Goal: Task Accomplishment & Management: Complete application form

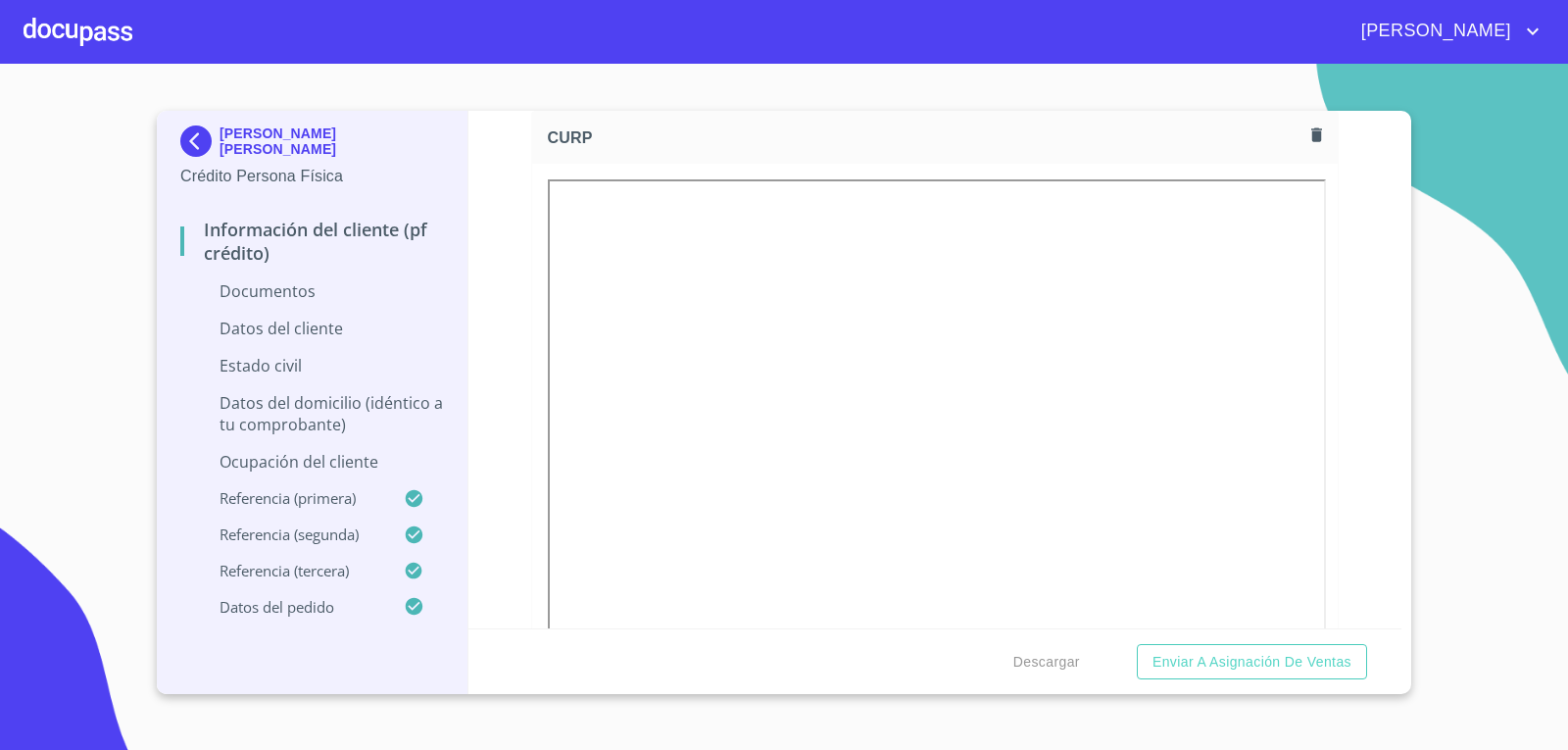
scroll to position [3333, 0]
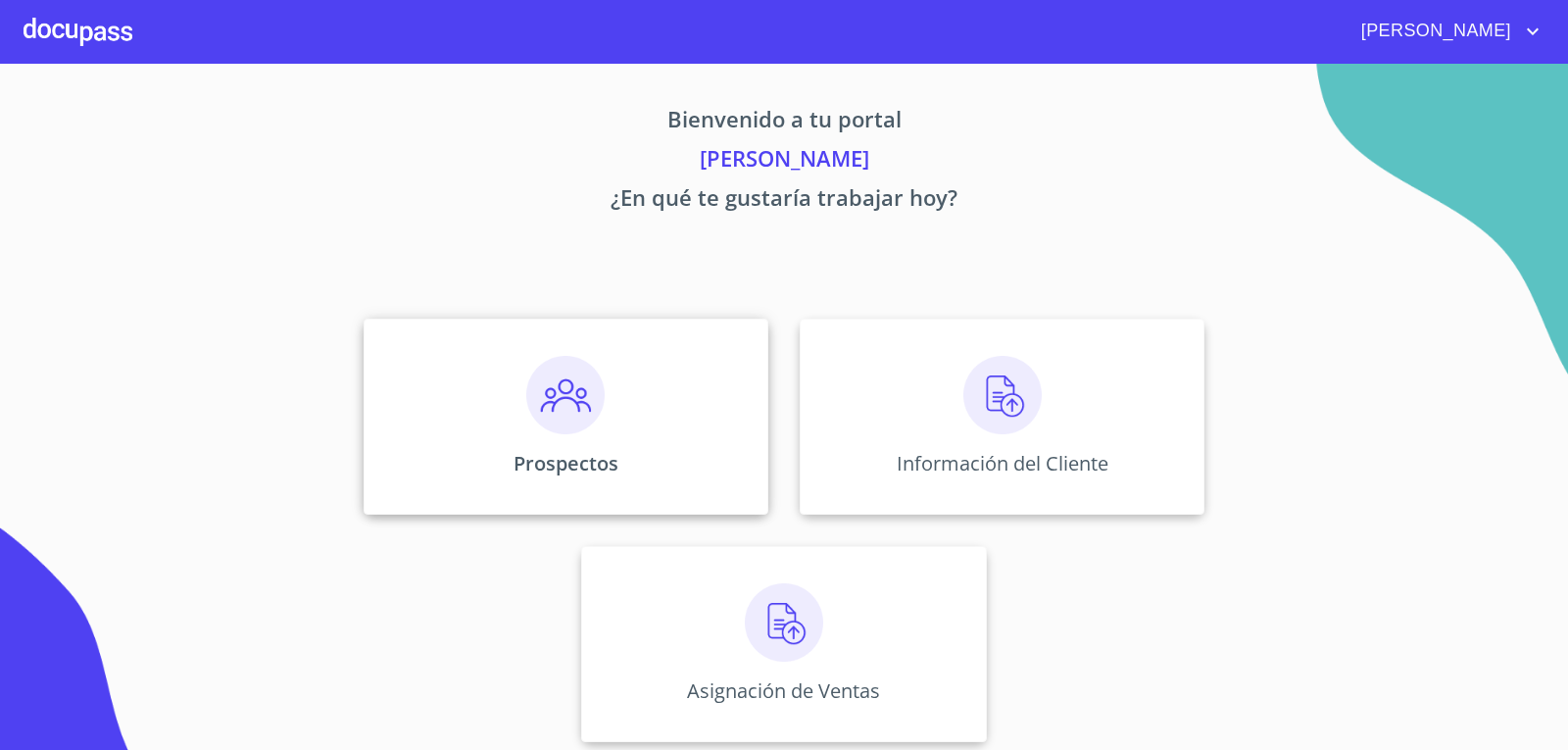
click at [540, 439] on div "Prospectos" at bounding box center [566, 417] width 405 height 196
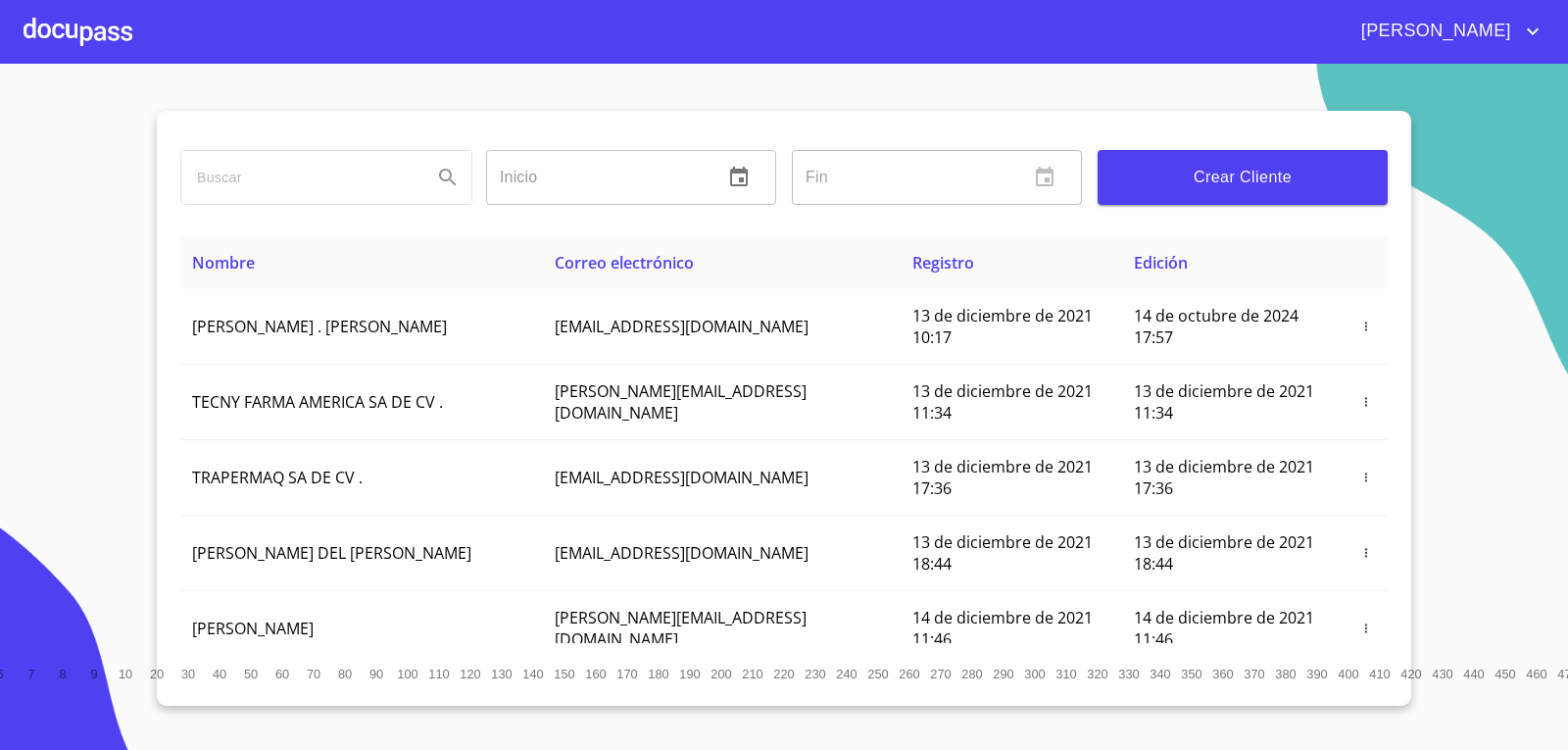
click at [242, 185] on input "search" at bounding box center [299, 177] width 235 height 53
type input "c"
type input "[PERSON_NAME]"
click at [448, 167] on icon "Search" at bounding box center [448, 178] width 24 height 24
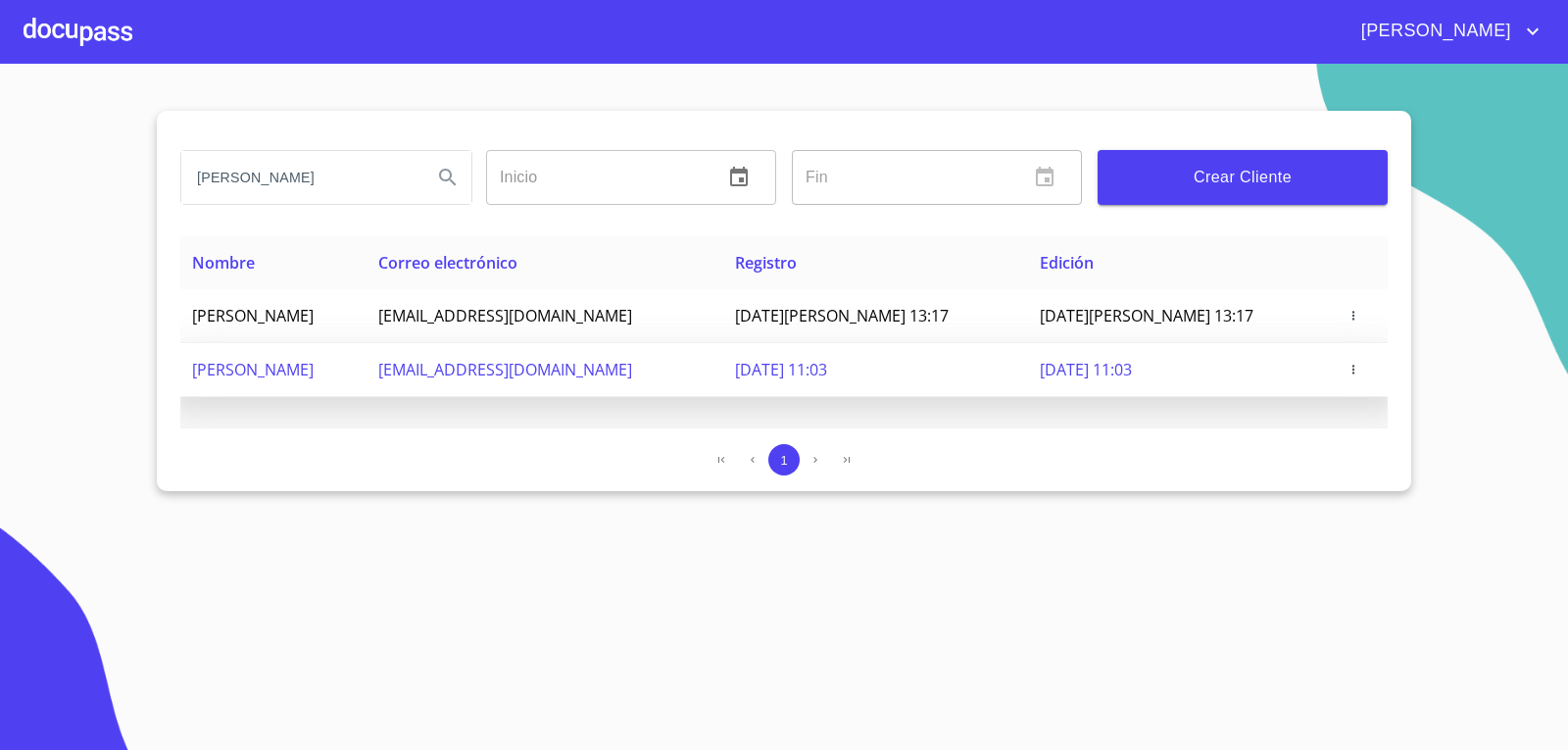
click at [1359, 371] on icon "button" at bounding box center [1354, 370] width 14 height 14
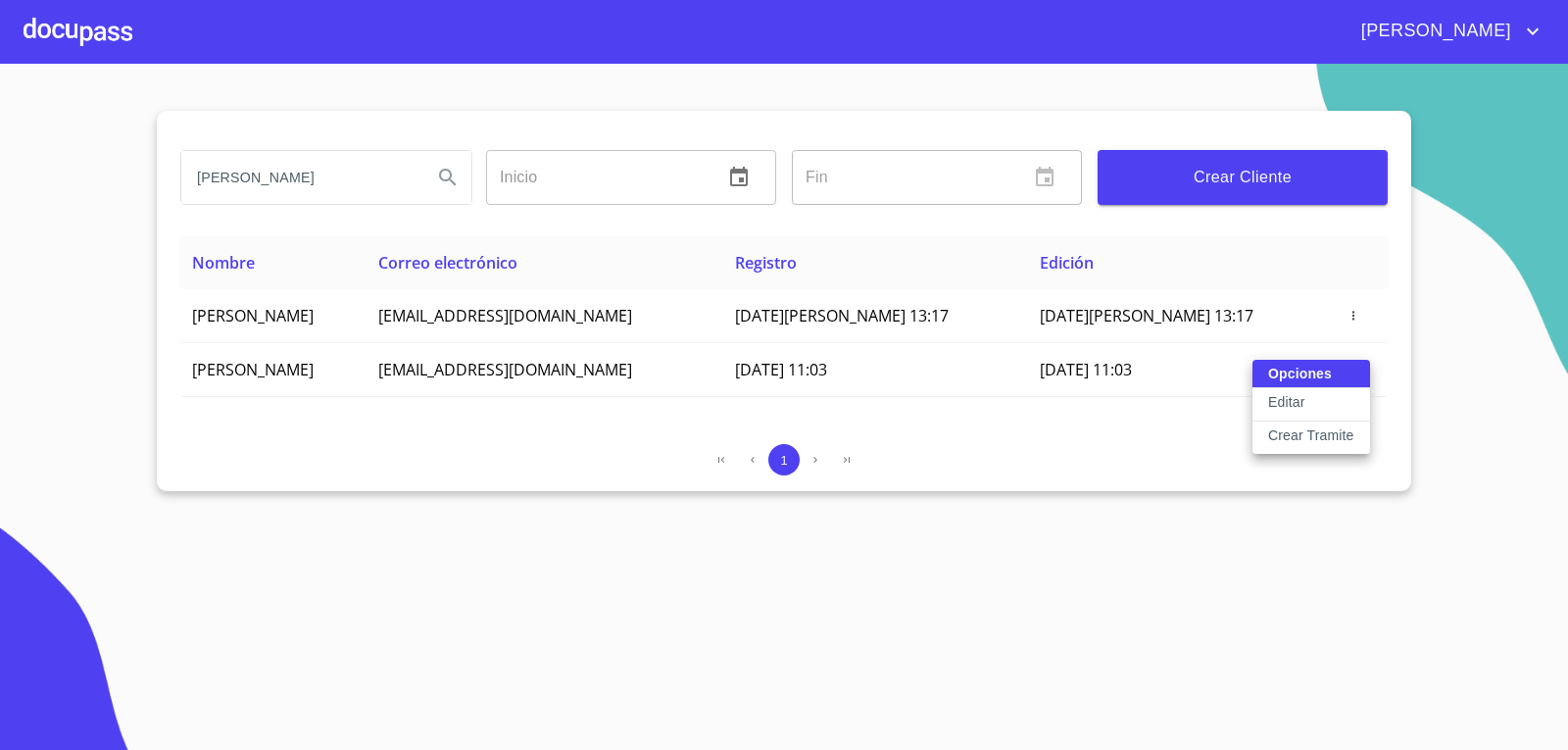
click at [1317, 404] on button "Editar" at bounding box center [1311, 405] width 118 height 34
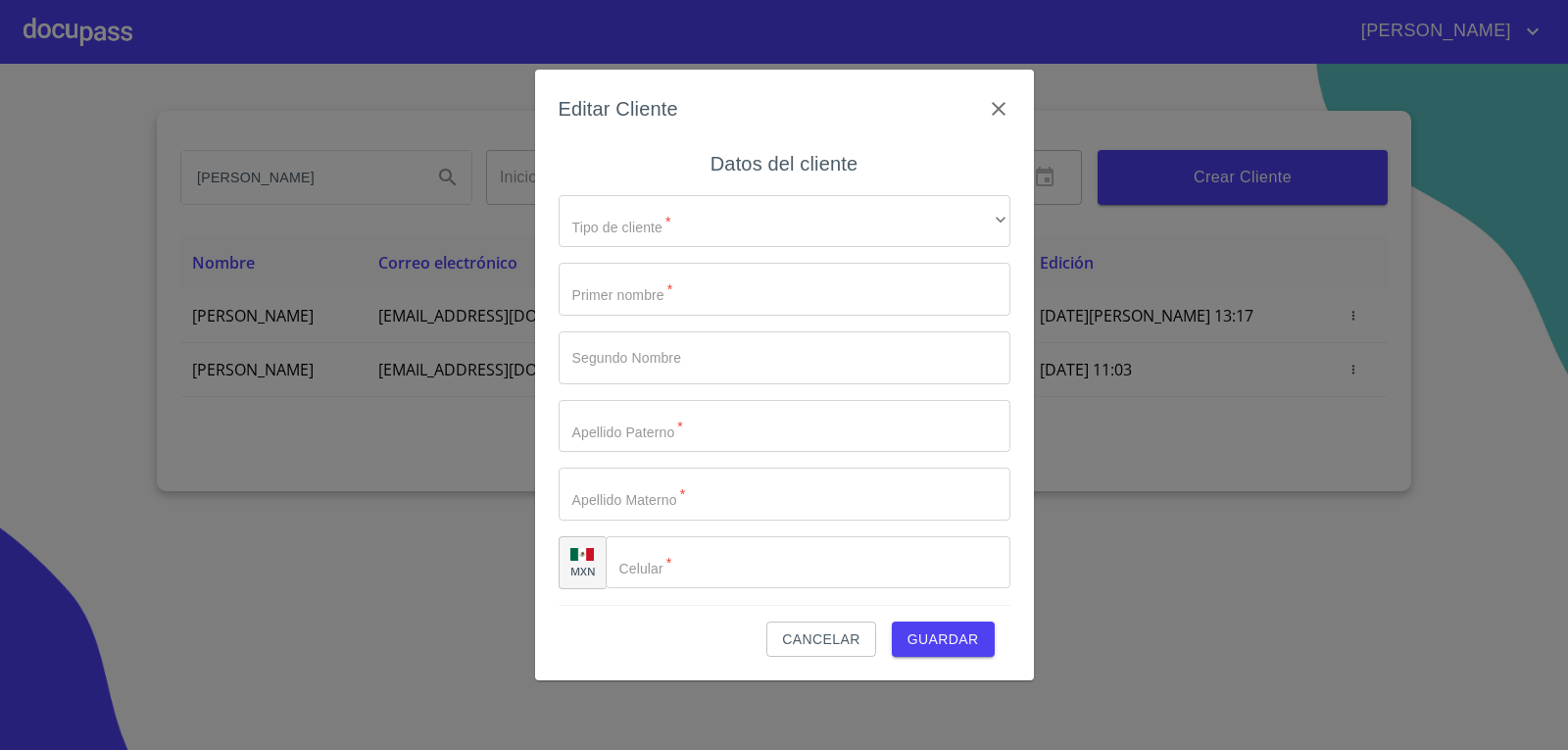
type input "CESAR"
type input "[PERSON_NAME]"
type input "OLIVA"
type input "[PERSON_NAME]"
type input "[PHONE_NUMBER]"
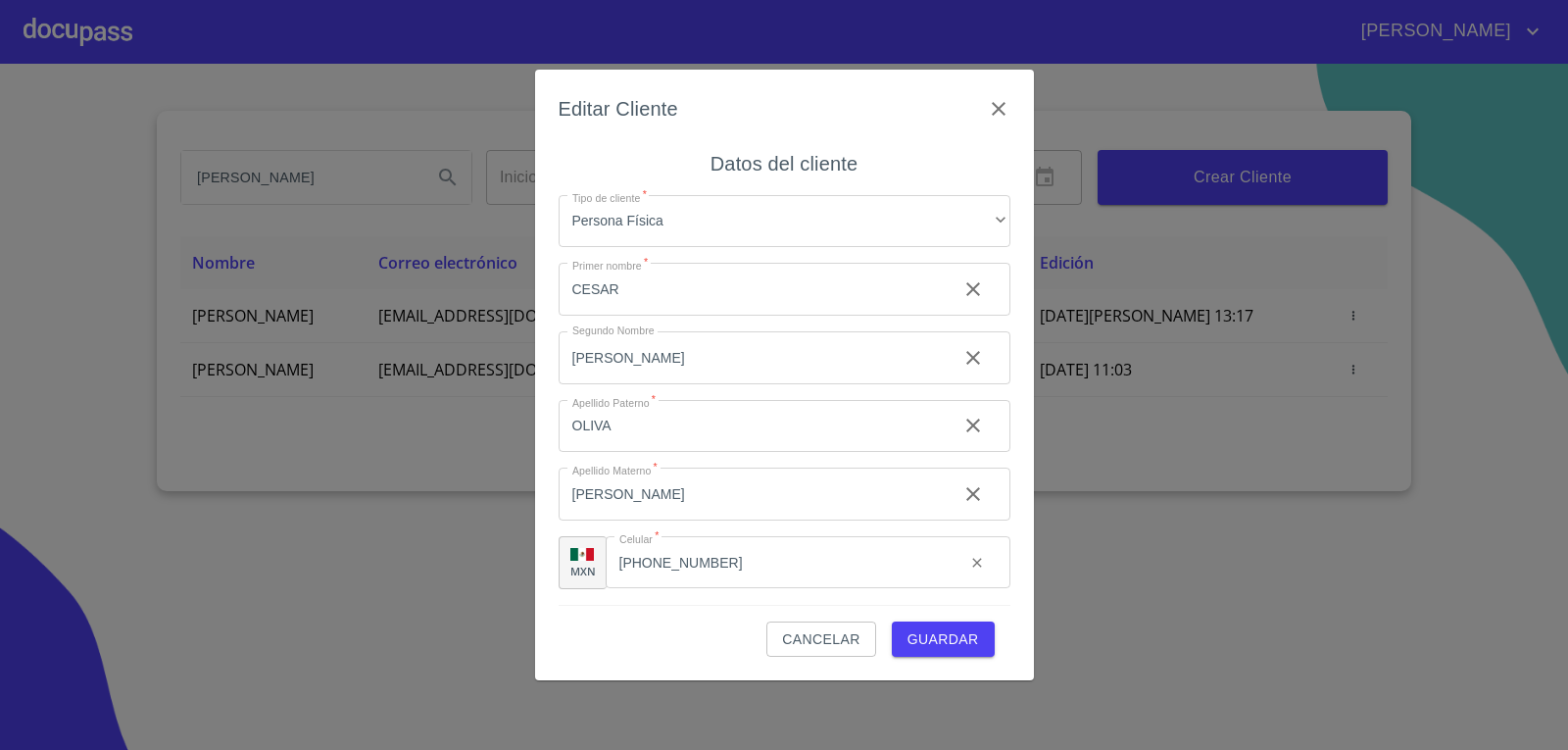
click at [955, 640] on span "Guardar" at bounding box center [943, 640] width 71 height 25
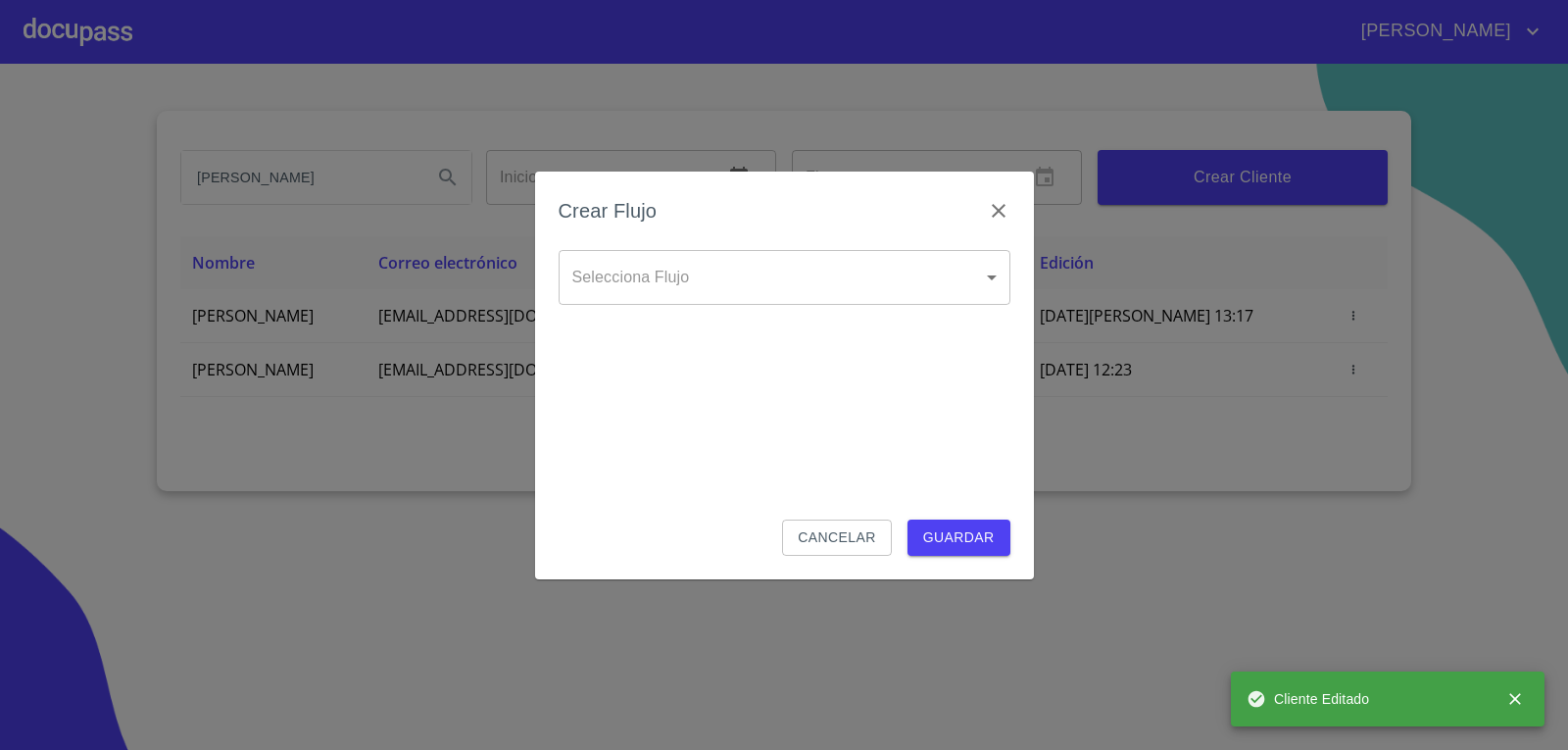
click at [997, 270] on body "[PERSON_NAME] ​ Fin ​ Crear Cliente Nombre Correo electrónico Registro Edición …" at bounding box center [784, 375] width 1568 height 750
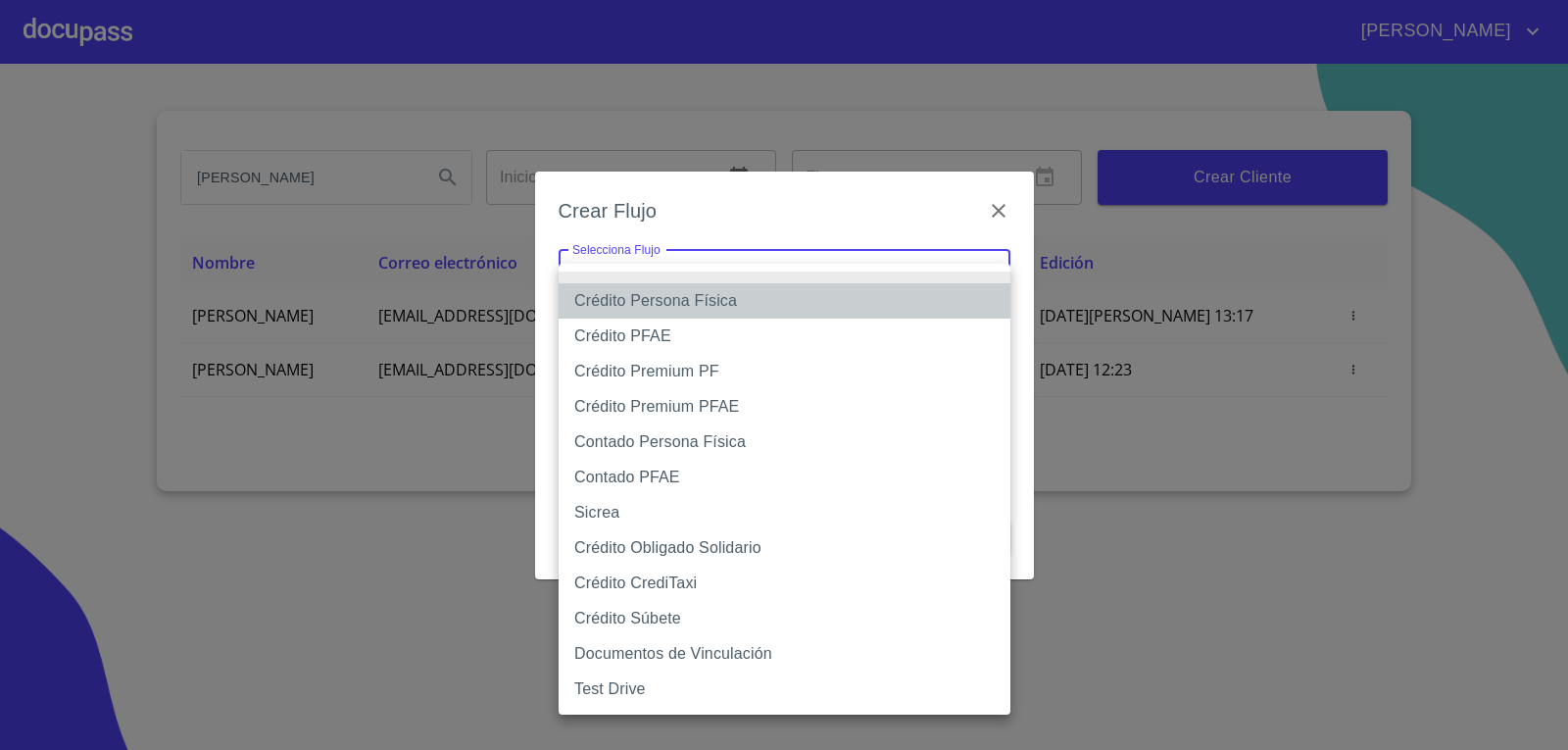
click at [933, 311] on li "Crédito Persona Física" at bounding box center [784, 302] width 452 height 36
type input "61b033e49b8c202ad5bb7912"
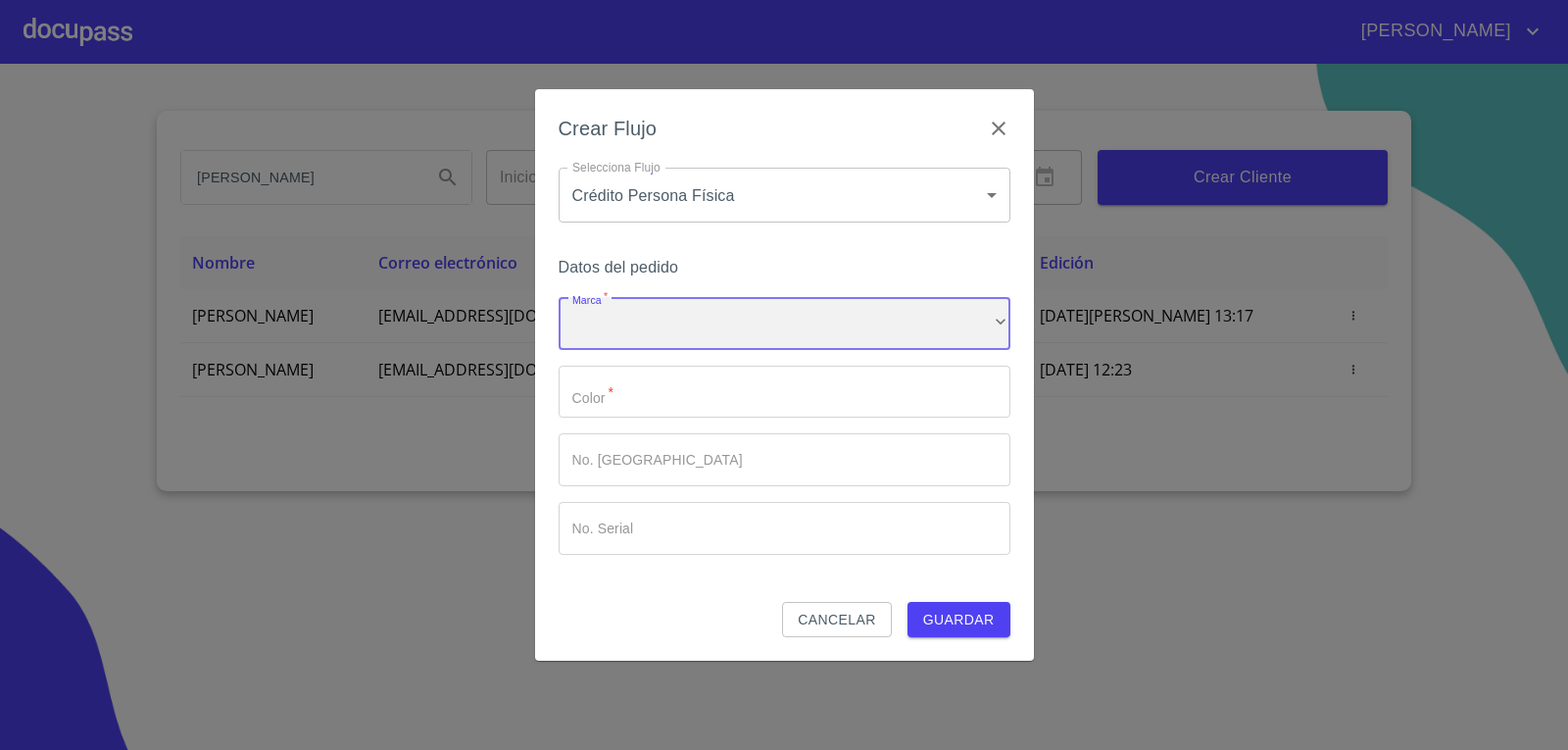
click at [882, 335] on div "​" at bounding box center [784, 322] width 452 height 53
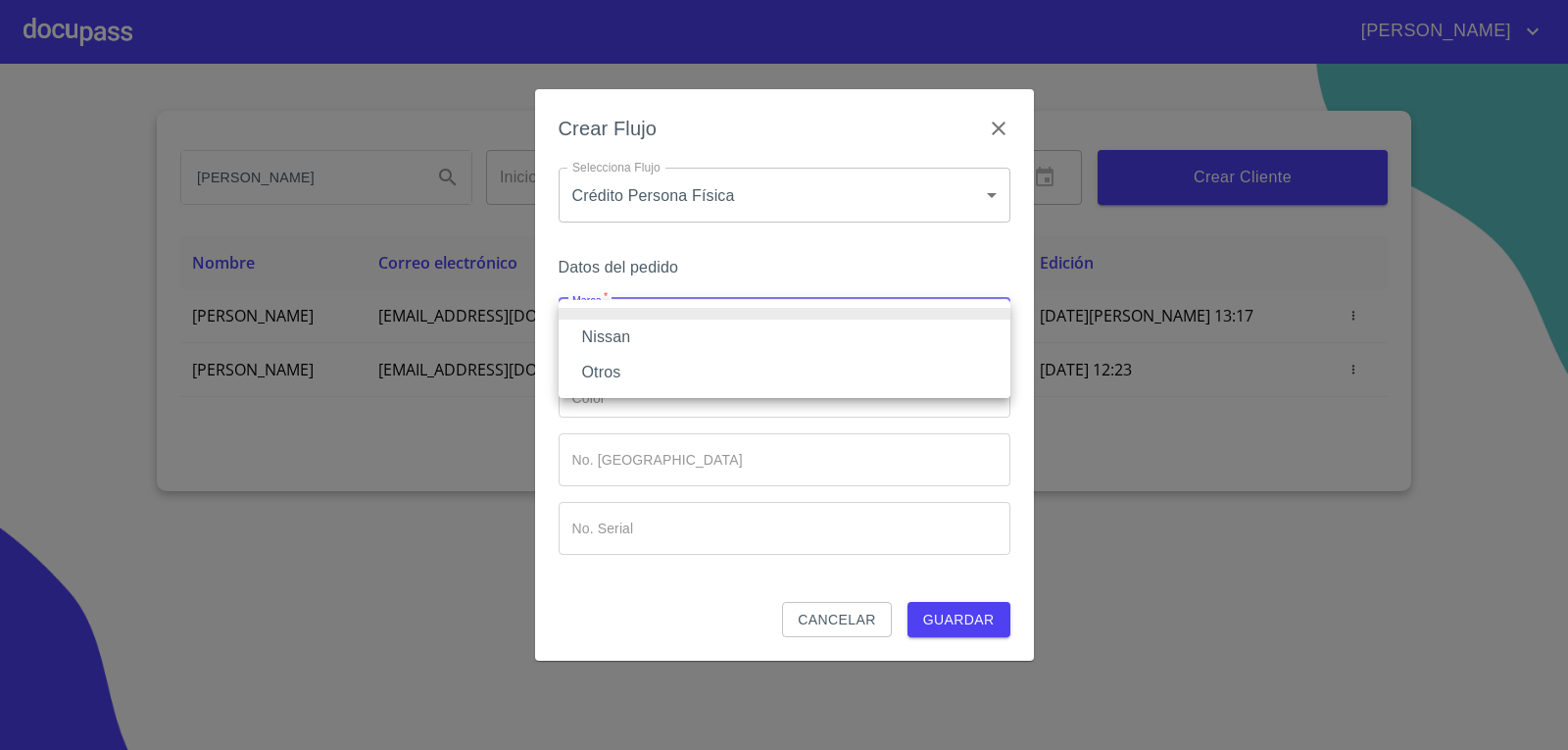
click at [879, 345] on li "Nissan" at bounding box center [784, 337] width 452 height 36
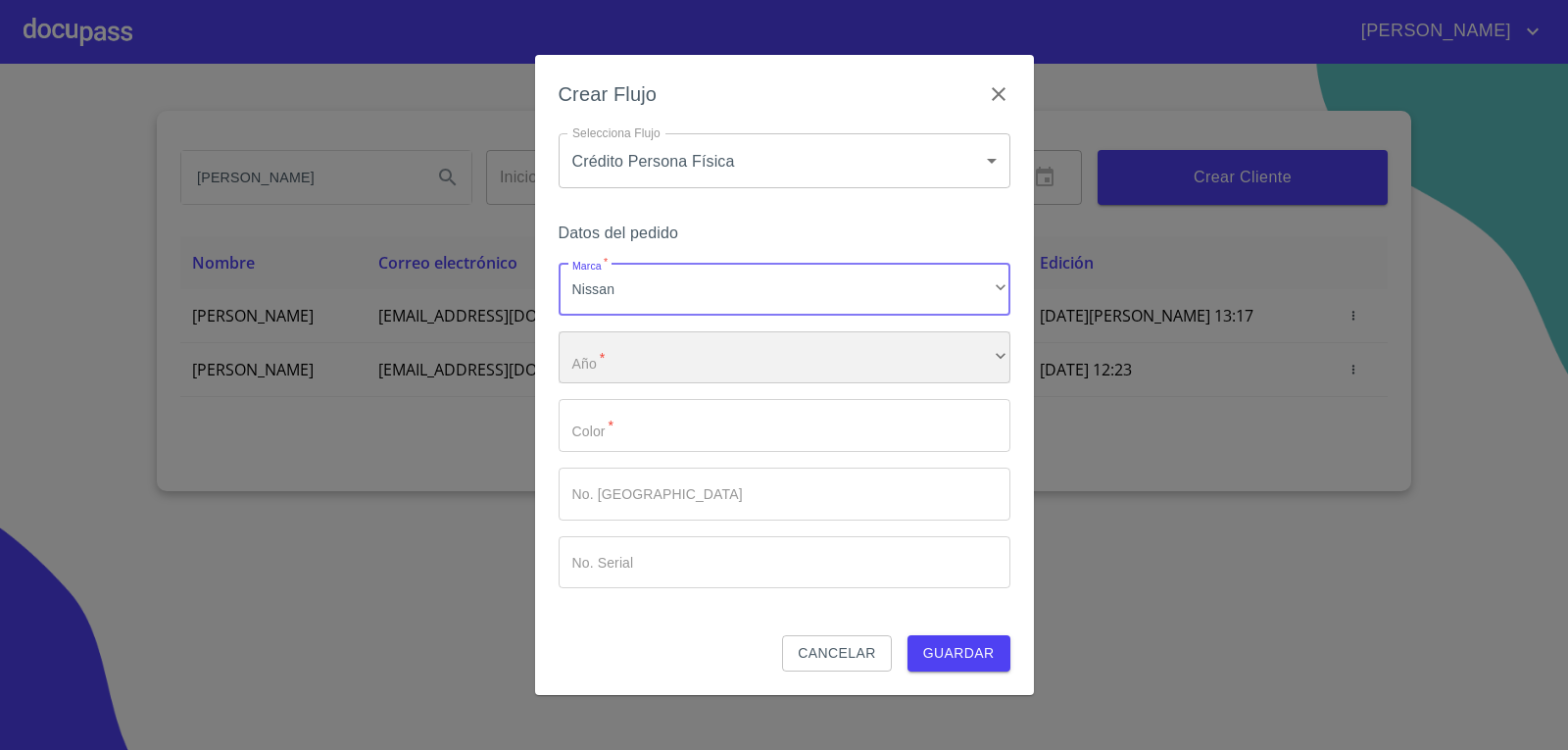
click at [861, 362] on div "​" at bounding box center [784, 357] width 452 height 53
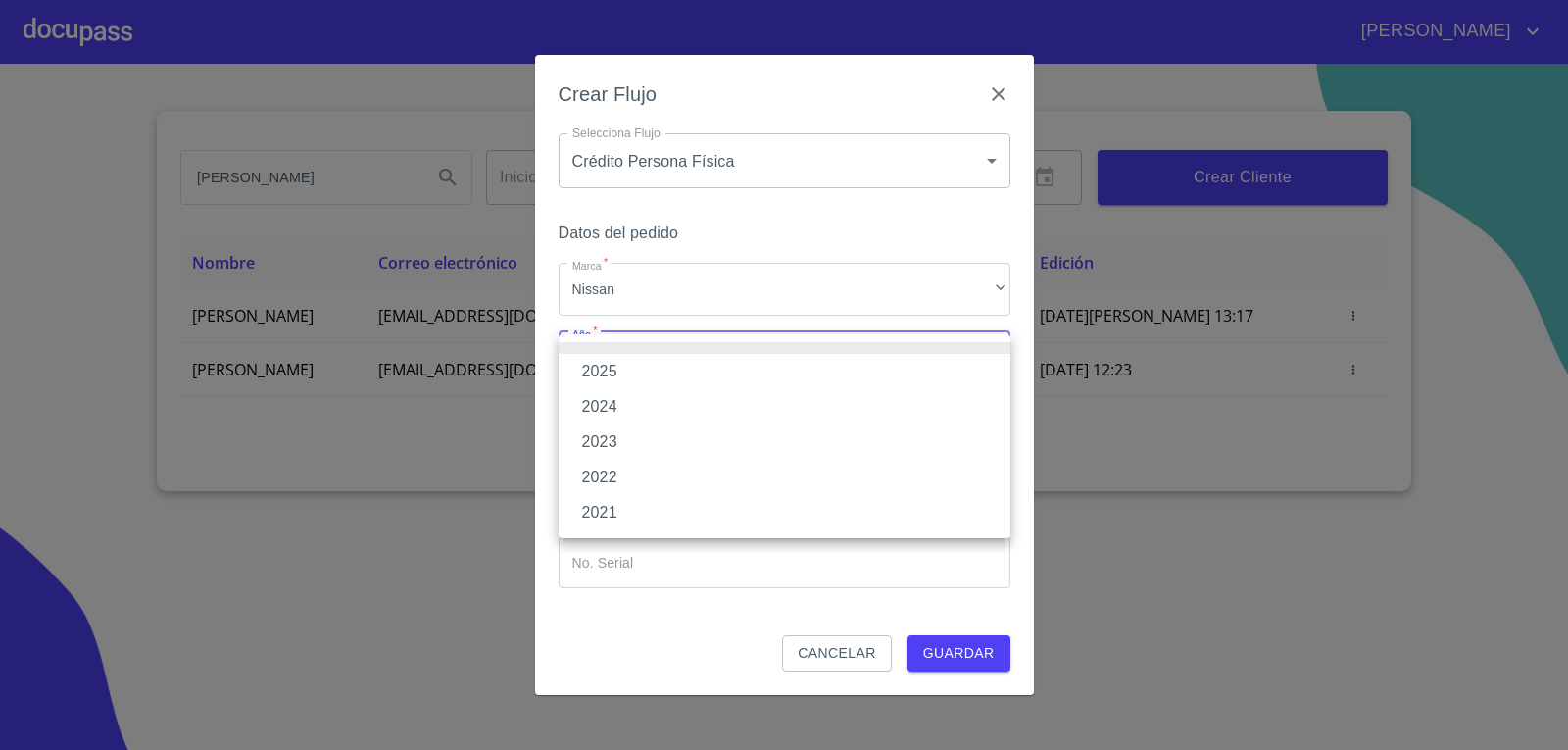
click at [831, 373] on li "2025" at bounding box center [784, 372] width 452 height 36
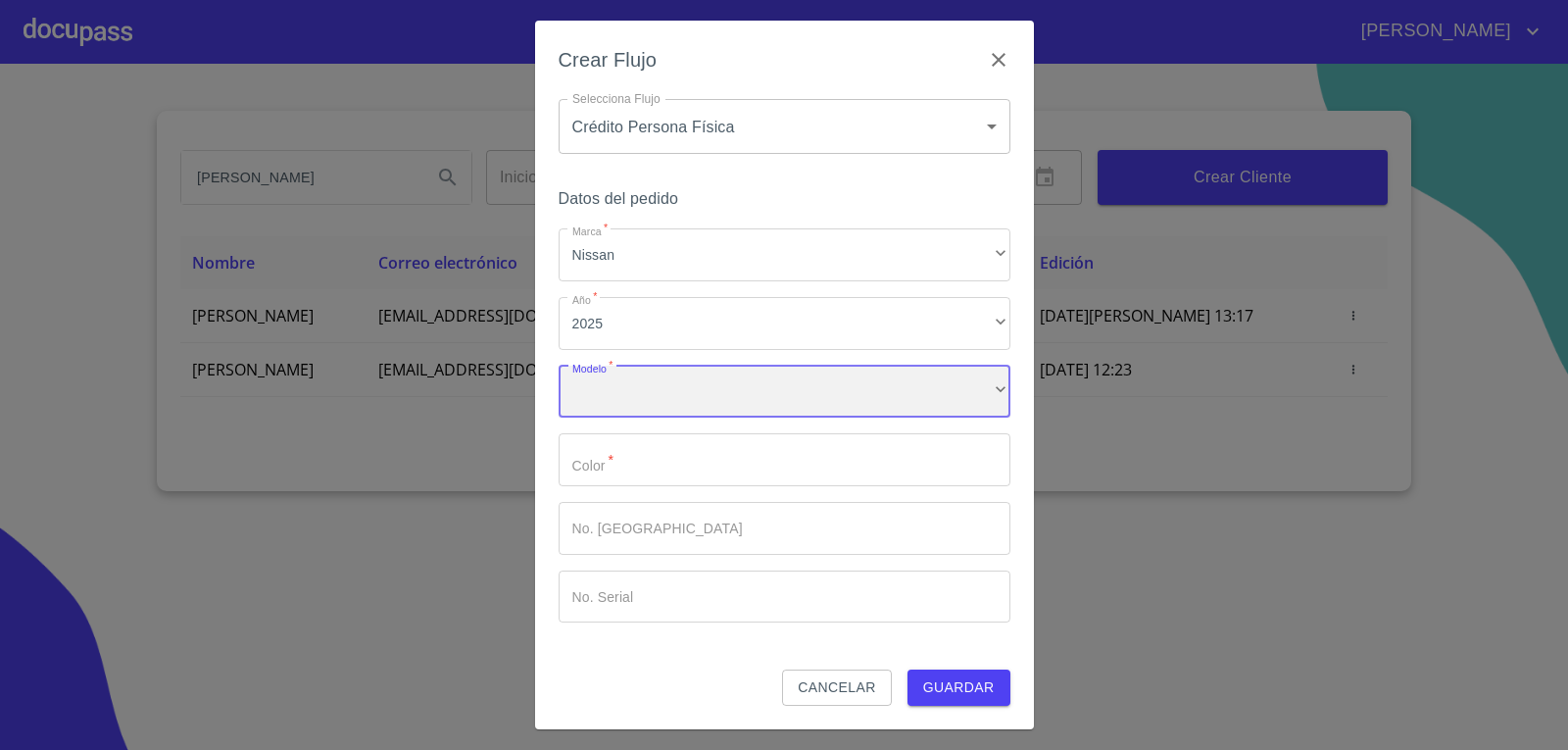
click at [814, 396] on div "​" at bounding box center [784, 392] width 452 height 53
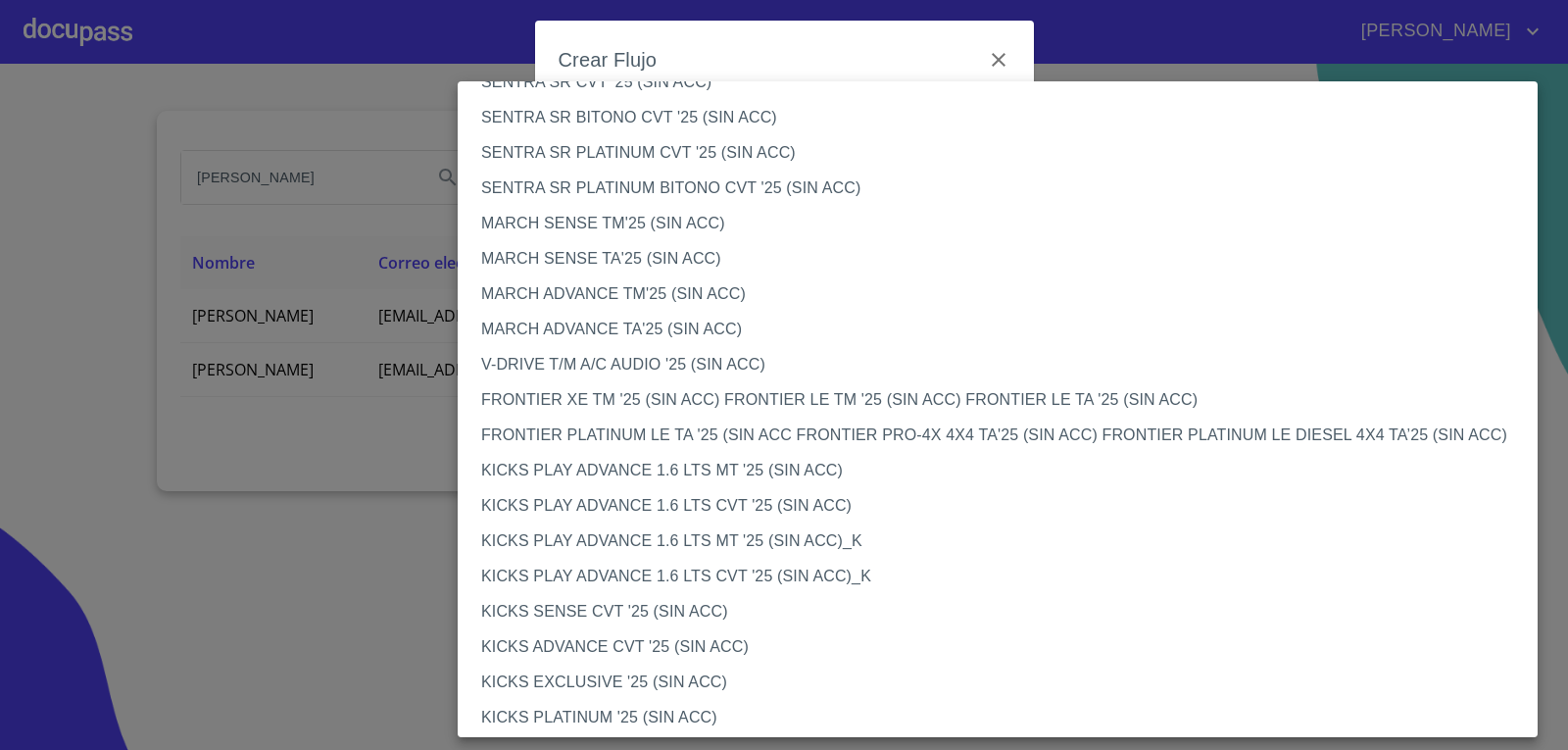
scroll to position [1294, 0]
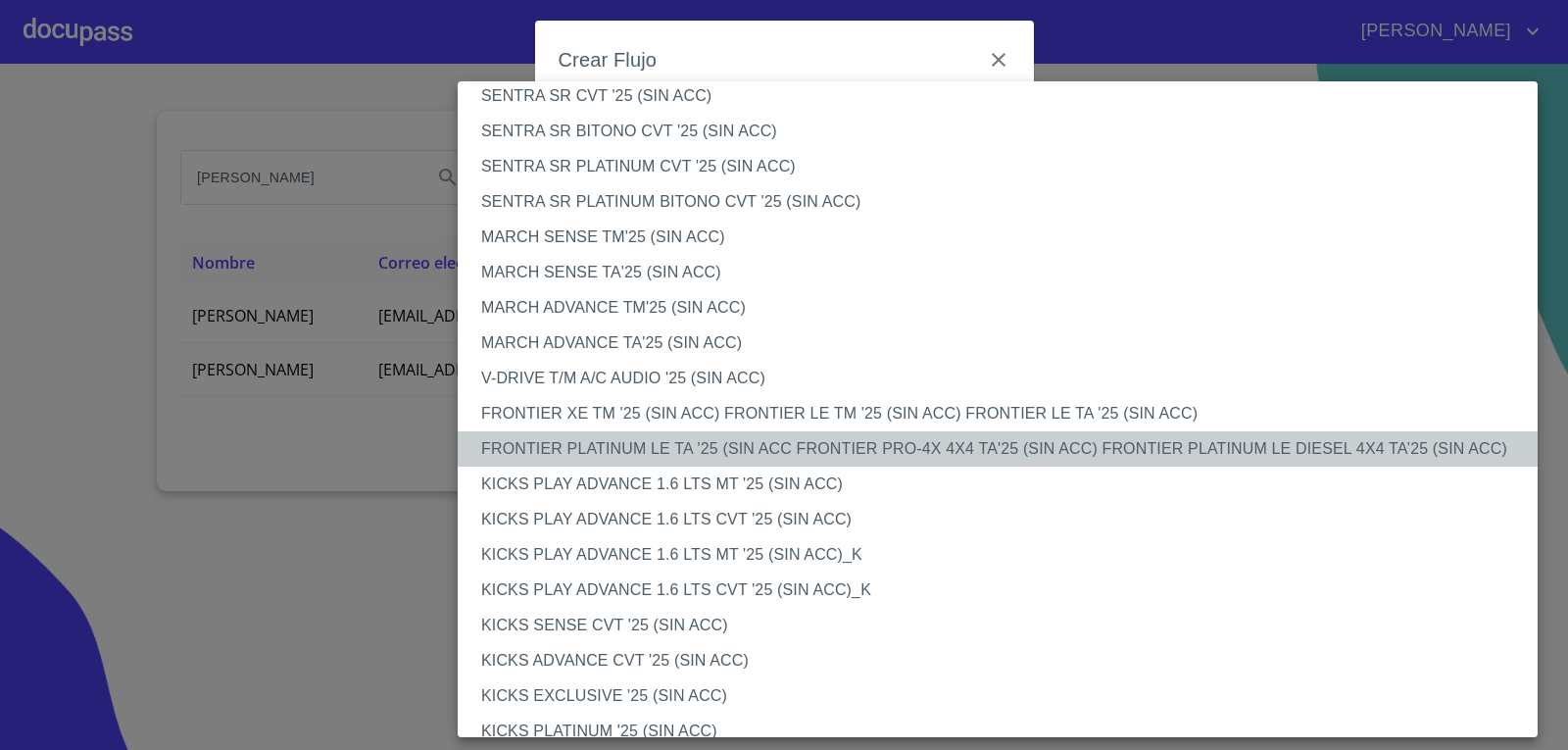
click at [890, 449] on li "FRONTIER PLATINUM LE TA '25 (SIN ACC FRONTIER PRO-4X 4X4 TA'25 (SIN ACC) FRONTI…" at bounding box center [1006, 449] width 1095 height 36
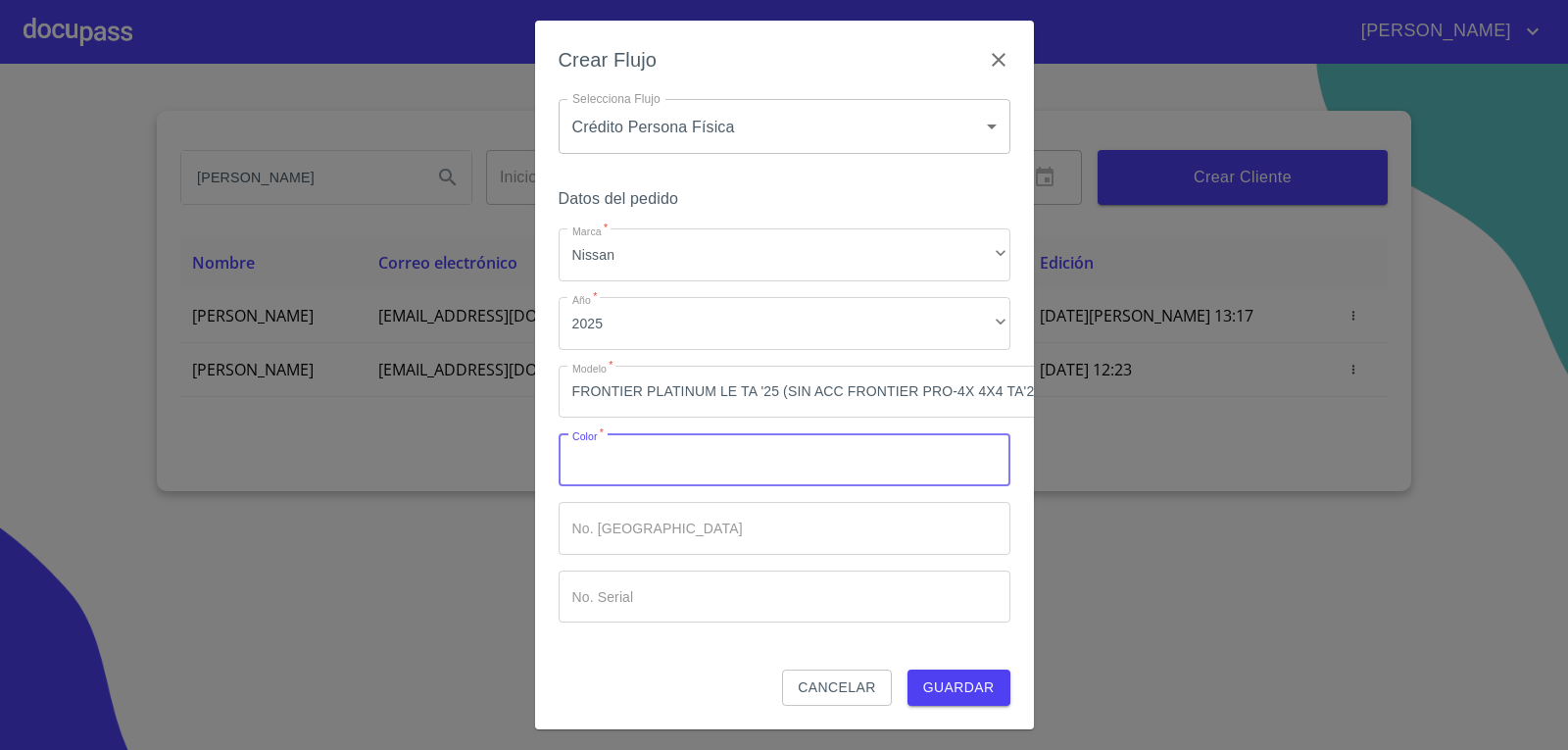
click at [806, 455] on input "Marca   *" at bounding box center [784, 459] width 452 height 53
type input "F"
type input "GRIS"
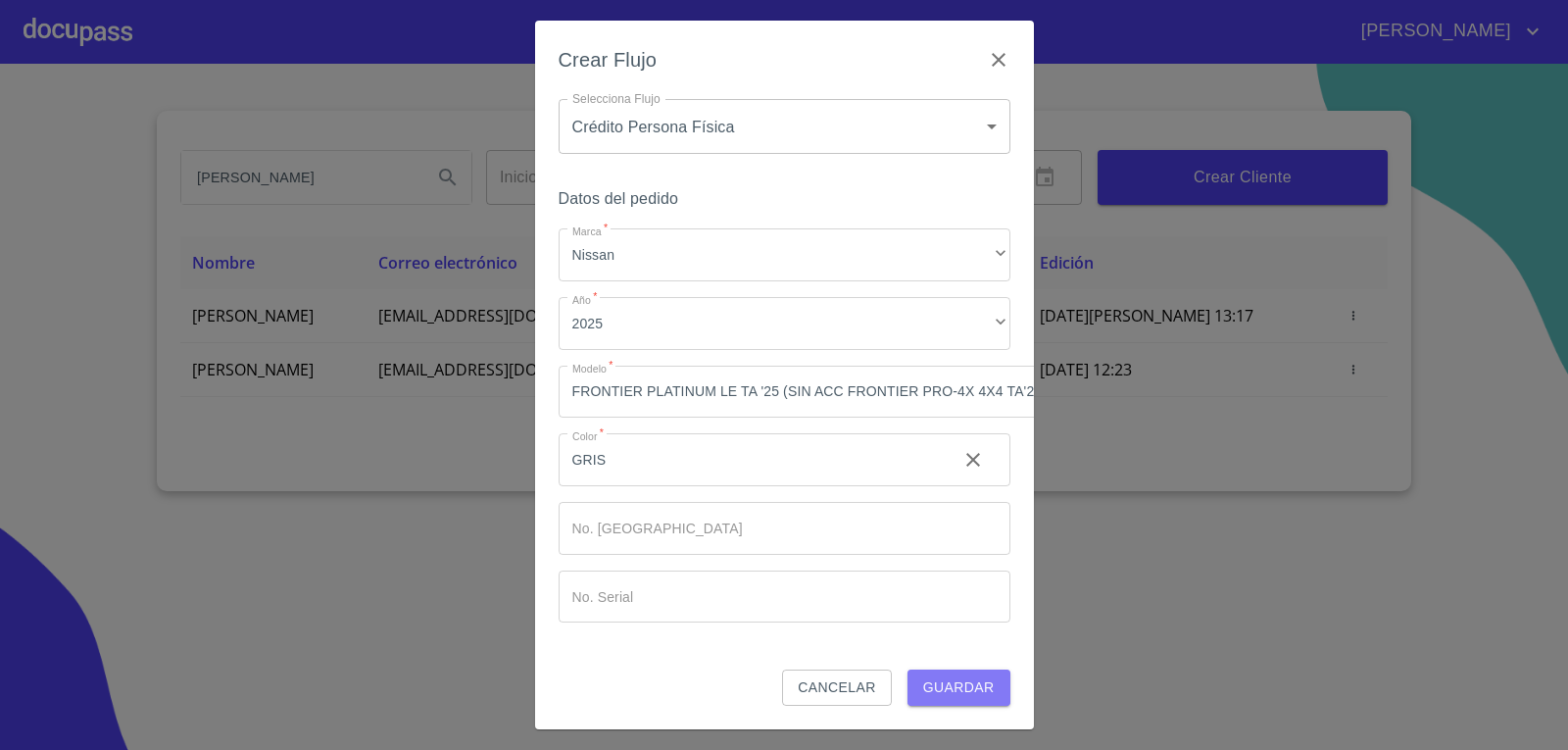
click at [961, 688] on span "Guardar" at bounding box center [959, 688] width 71 height 25
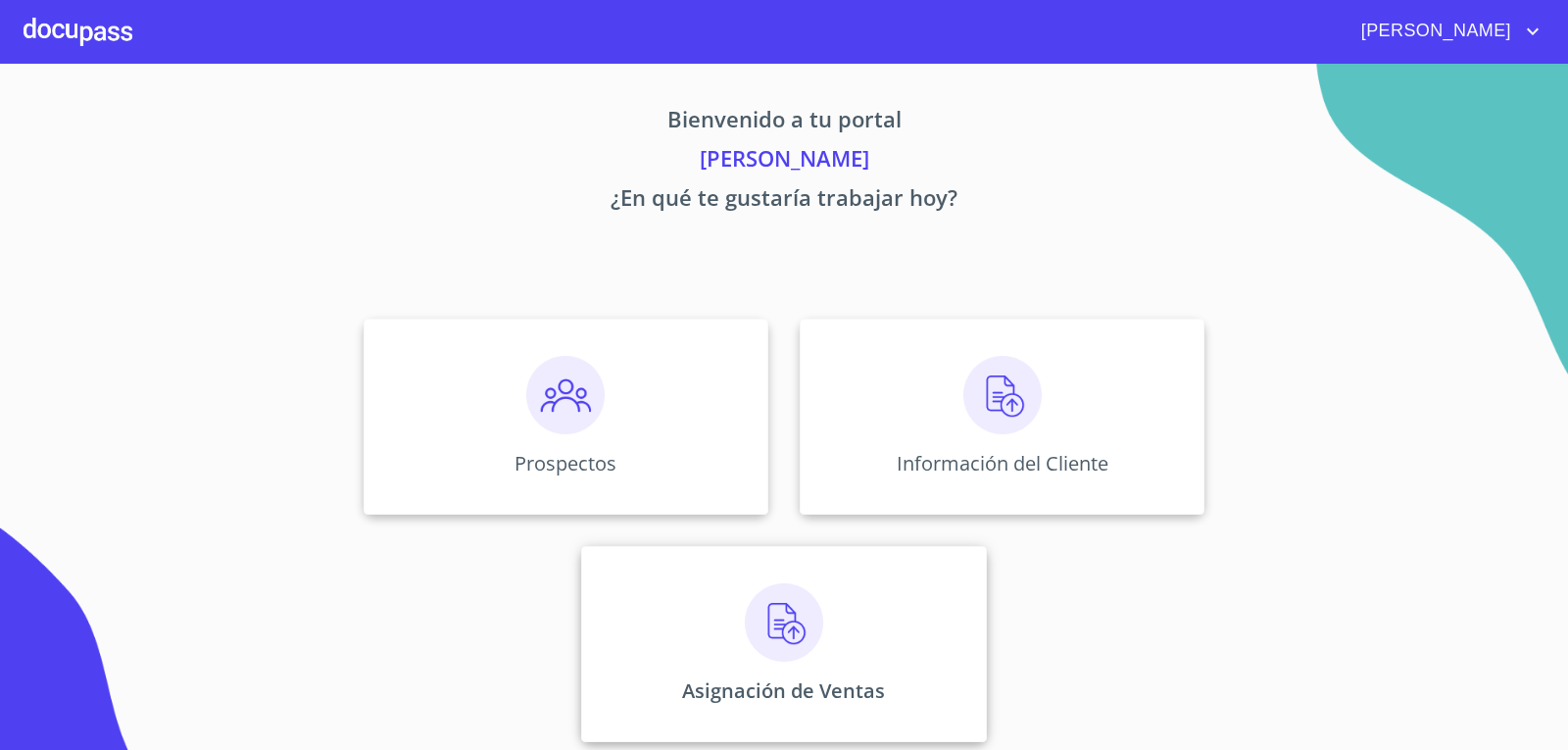
click at [754, 634] on img at bounding box center [784, 622] width 78 height 78
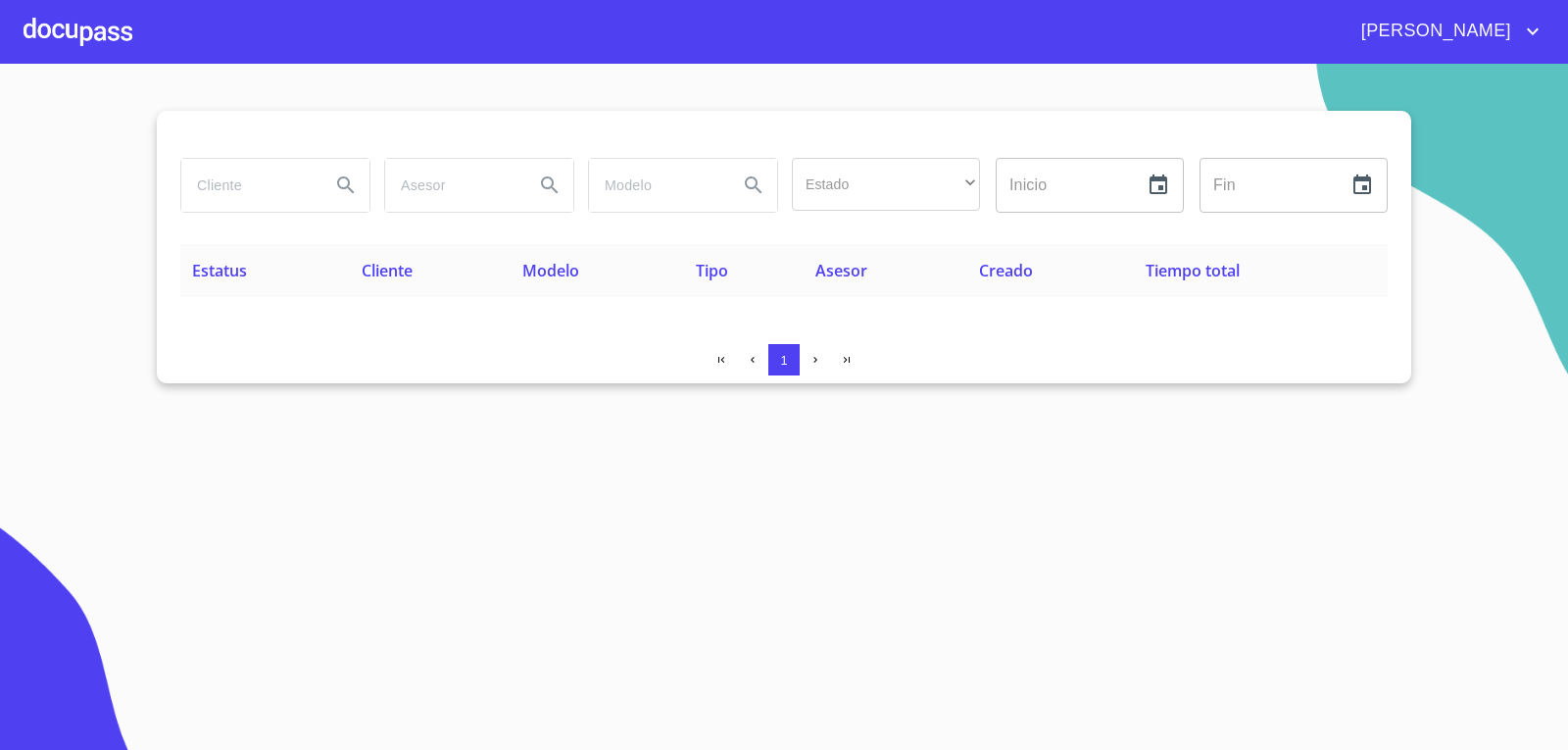
click at [245, 189] on input "search" at bounding box center [248, 185] width 133 height 53
type input "[PERSON_NAME]"
click at [342, 183] on icon "Search" at bounding box center [346, 186] width 24 height 24
